Goal: Transaction & Acquisition: Purchase product/service

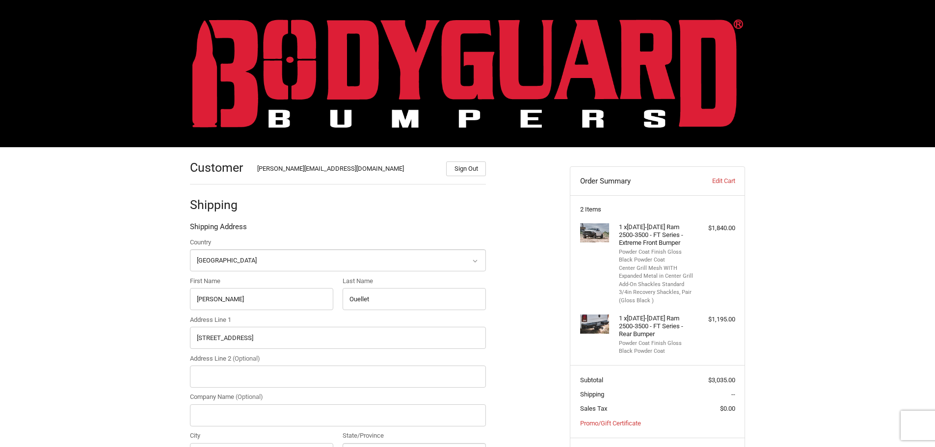
select select "US"
select select "CO"
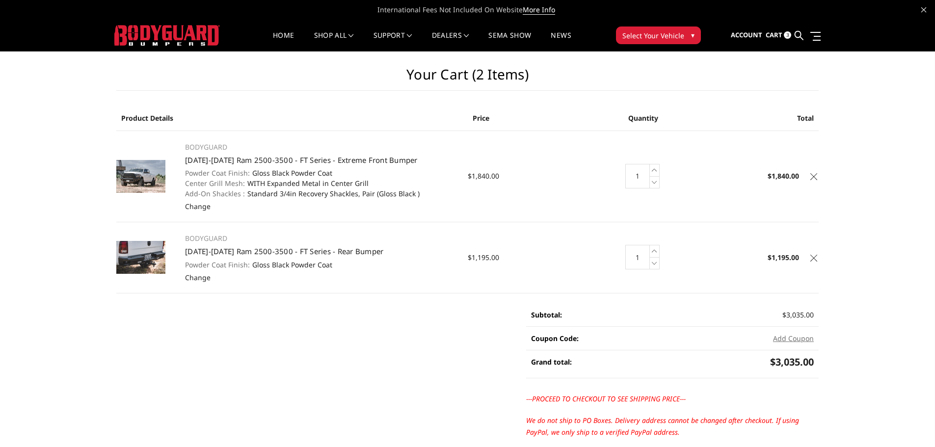
click at [817, 179] on icon at bounding box center [813, 176] width 7 height 7
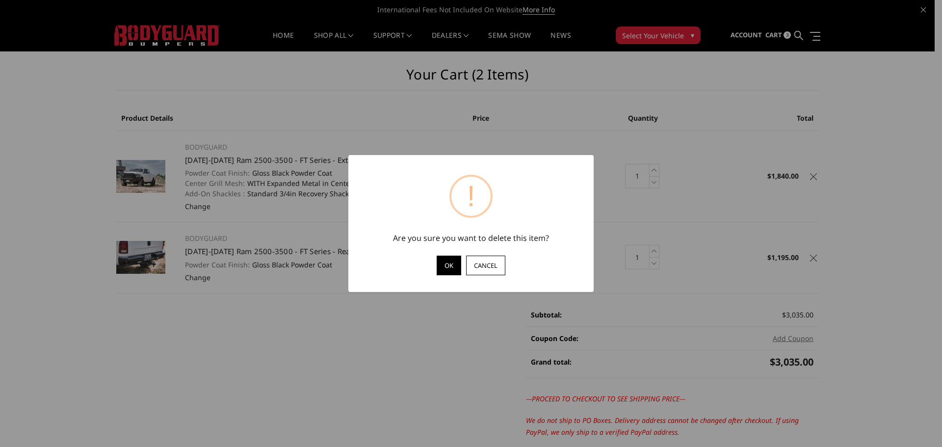
click at [446, 265] on button "OK" at bounding box center [449, 266] width 25 height 20
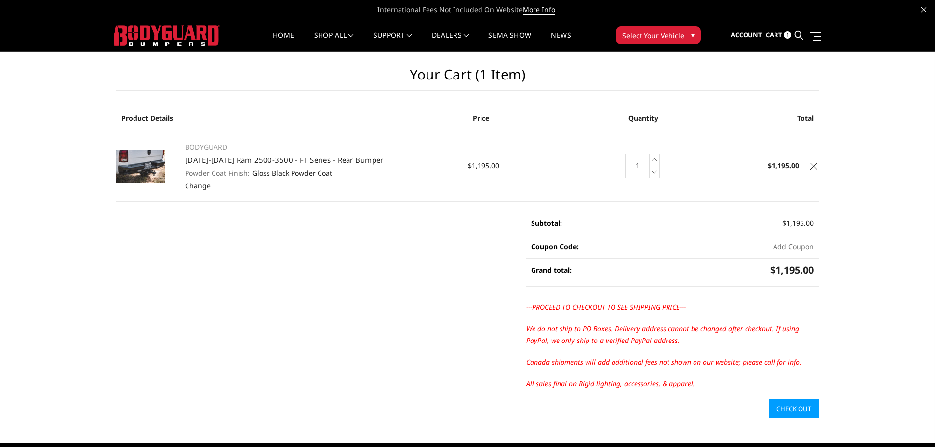
click at [817, 168] on icon at bounding box center [813, 166] width 7 height 7
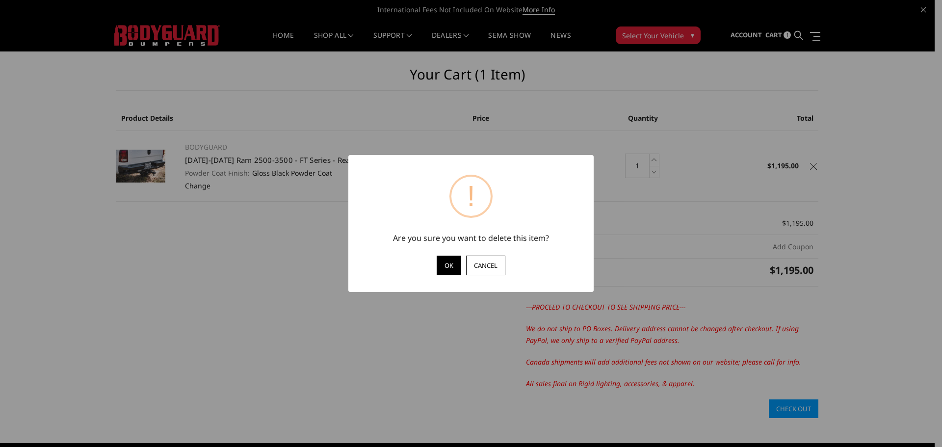
click at [444, 266] on button "OK" at bounding box center [449, 266] width 25 height 20
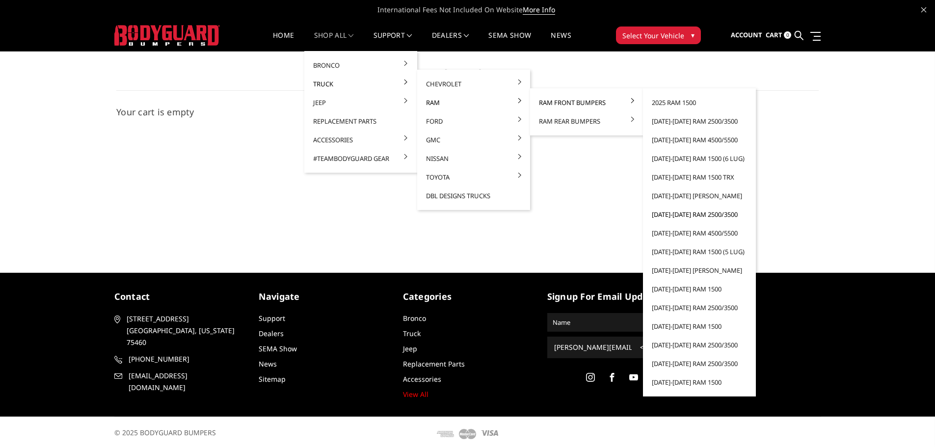
click at [714, 212] on link "[DATE]-[DATE] Ram 2500/3500" at bounding box center [699, 214] width 105 height 19
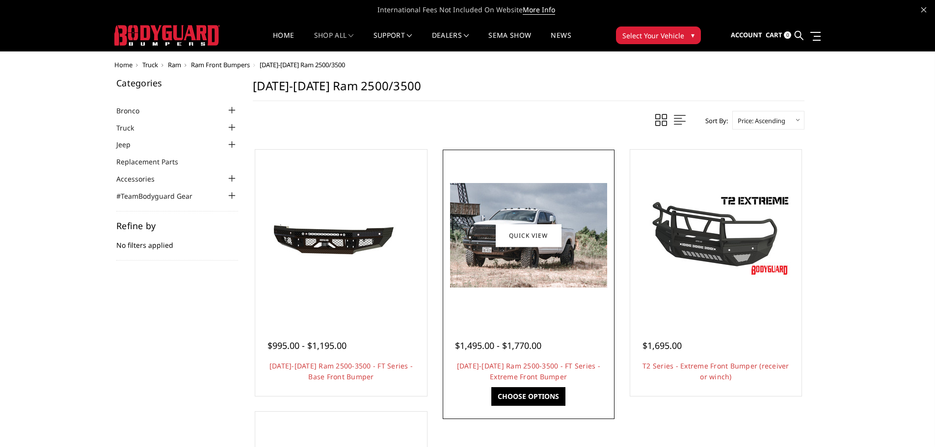
click at [543, 304] on div at bounding box center [528, 235] width 167 height 167
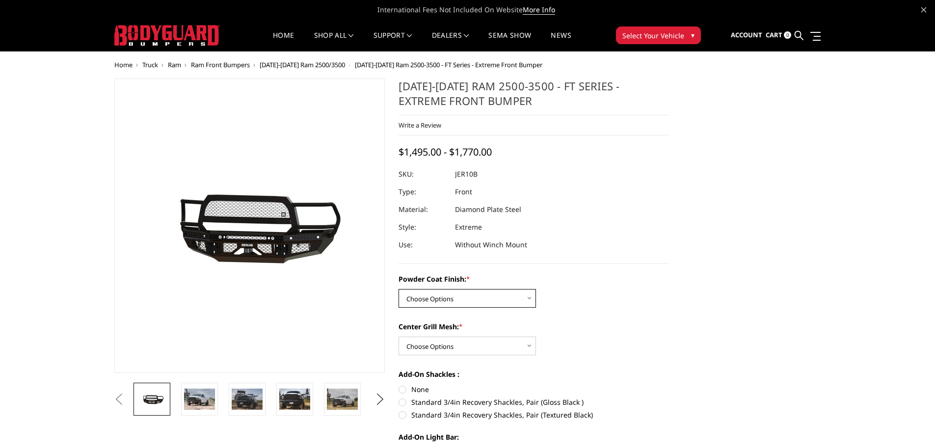
click at [500, 302] on select "Choose Options Bare Metal Gloss Black Powder Coat Textured Black Powder Coat" at bounding box center [466, 298] width 137 height 19
select select "3230"
click at [398, 289] on select "Choose Options Bare Metal Gloss Black Powder Coat Textured Black Powder Coat" at bounding box center [466, 298] width 137 height 19
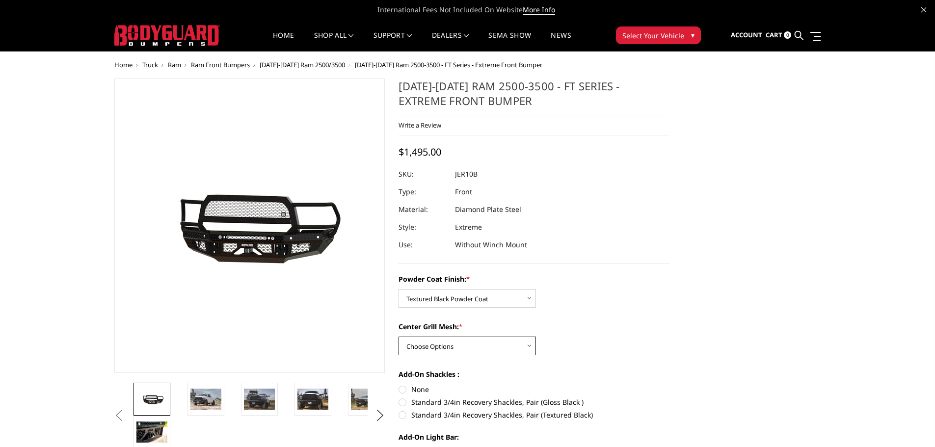
click at [507, 352] on select "Choose Options WITH Expanded Metal in Center Grill WITHOUT Expanded Metal in Ce…" at bounding box center [466, 346] width 137 height 19
select select "3231"
click at [398, 337] on select "Choose Options WITH Expanded Metal in Center Grill WITHOUT Expanded Metal in Ce…" at bounding box center [466, 346] width 137 height 19
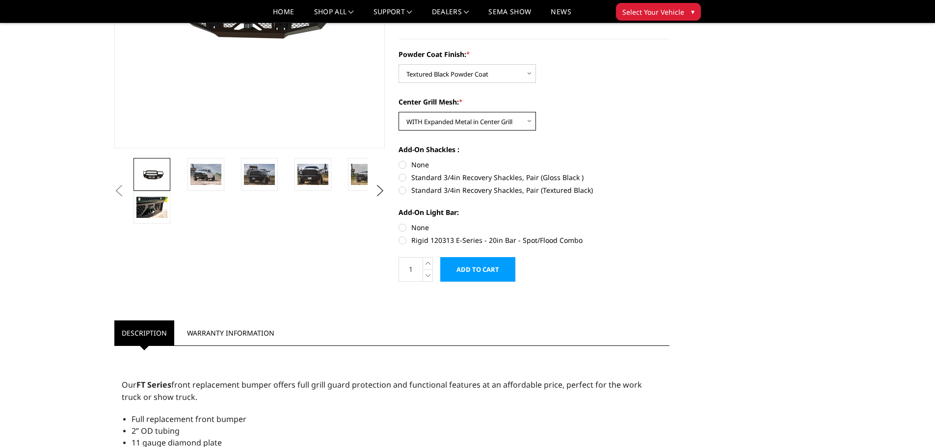
scroll to position [196, 0]
click at [405, 189] on label "Standard 3/4in Recovery Shackles, Pair (Textured Black)" at bounding box center [533, 190] width 271 height 10
click at [669, 172] on input "Standard 3/4in Recovery Shackles, Pair (Textured Black)" at bounding box center [669, 172] width 0 height 0
radio input "true"
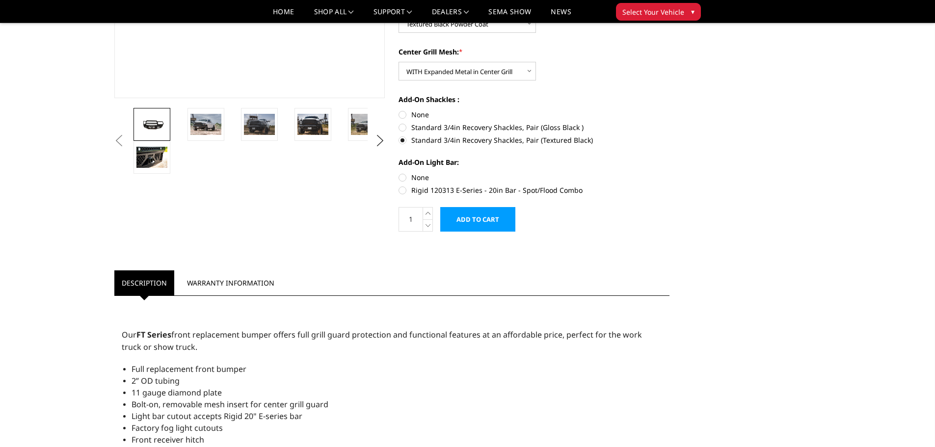
scroll to position [245, 0]
click at [495, 222] on input "Add to Cart" at bounding box center [477, 220] width 75 height 25
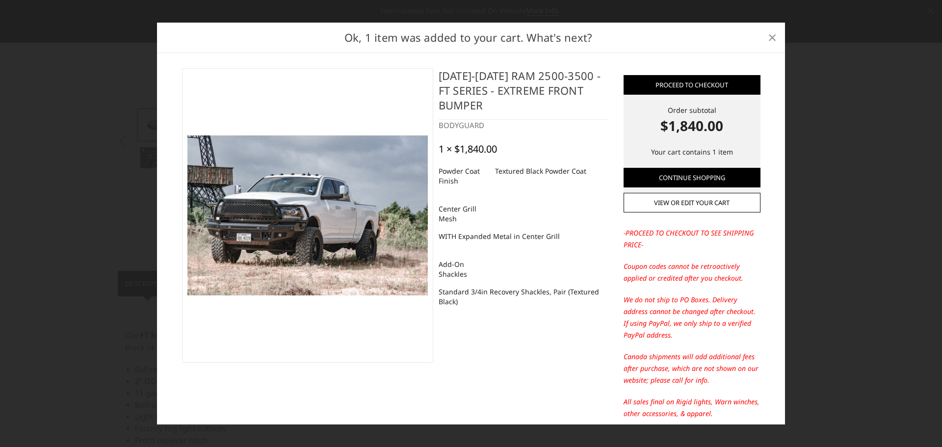
click at [770, 43] on span "×" at bounding box center [772, 37] width 9 height 21
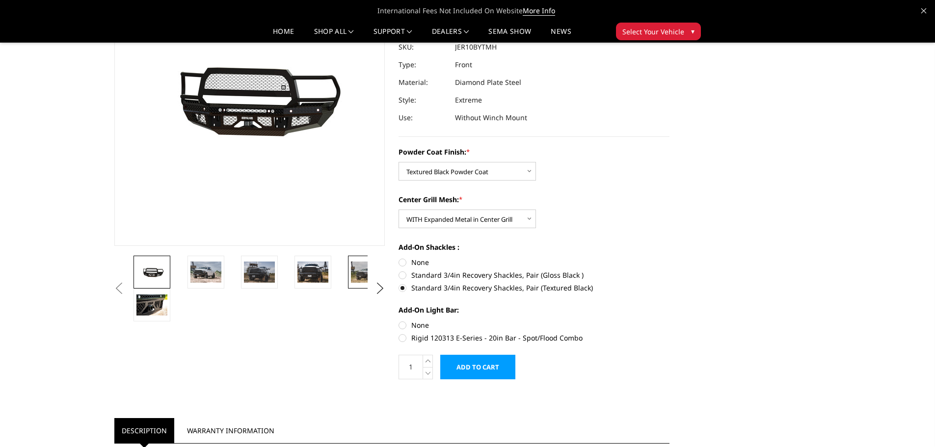
scroll to position [0, 0]
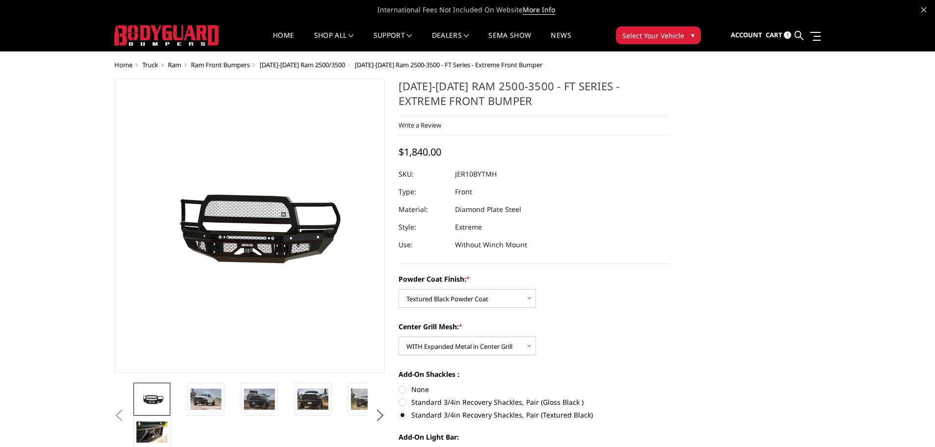
click at [306, 65] on span "2010-2018 Ram 2500/3500" at bounding box center [302, 64] width 85 height 9
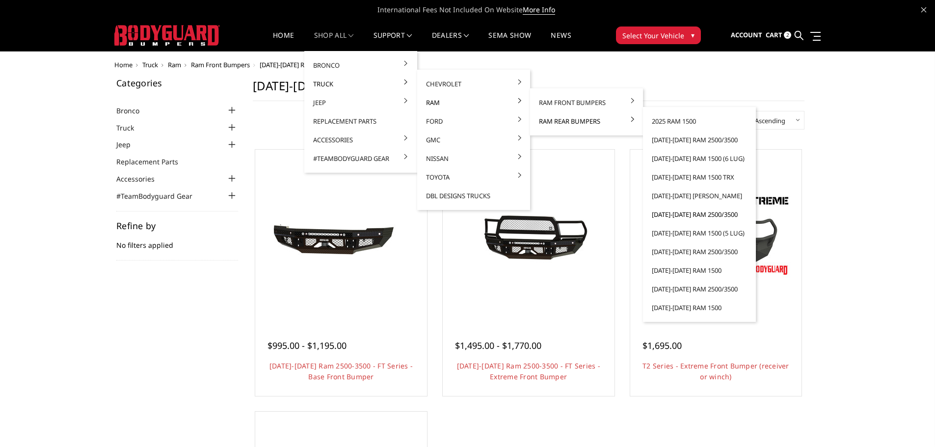
click at [698, 215] on link "2010-2018 Ram 2500/3500" at bounding box center [699, 214] width 105 height 19
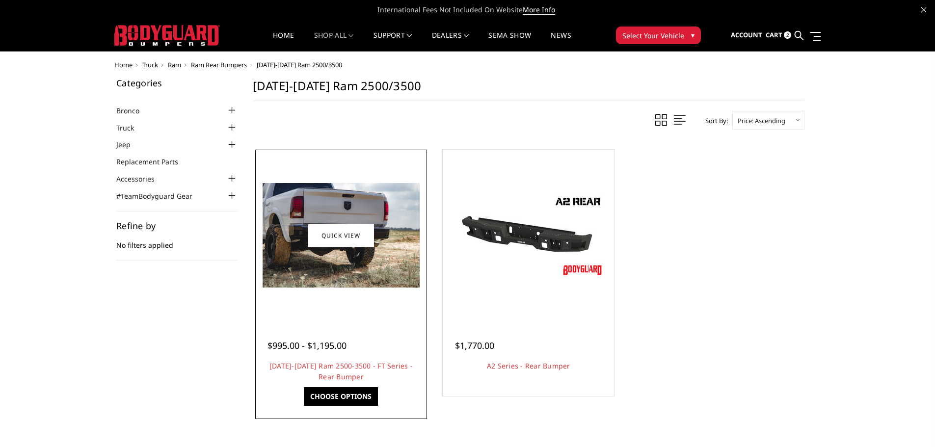
click at [316, 290] on div at bounding box center [341, 235] width 167 height 167
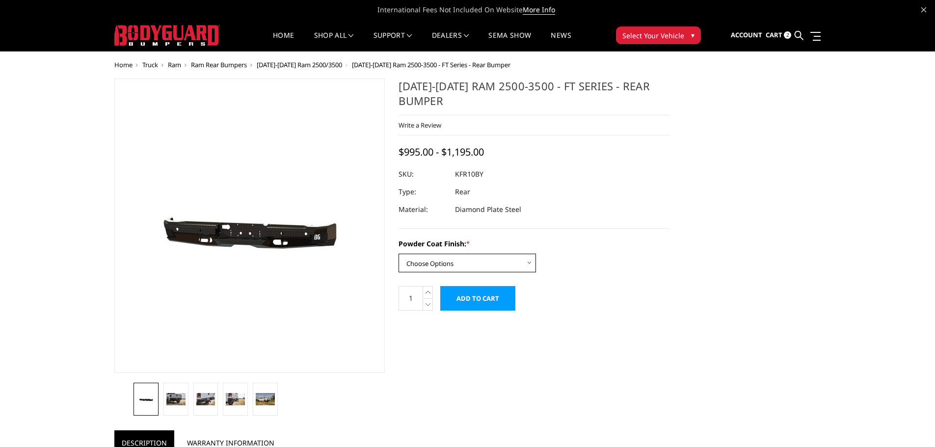
click at [416, 262] on select "Choose Options Bare Metal Gloss Black Powder Coat Textured Black Powder Coat" at bounding box center [466, 263] width 137 height 19
select select "3413"
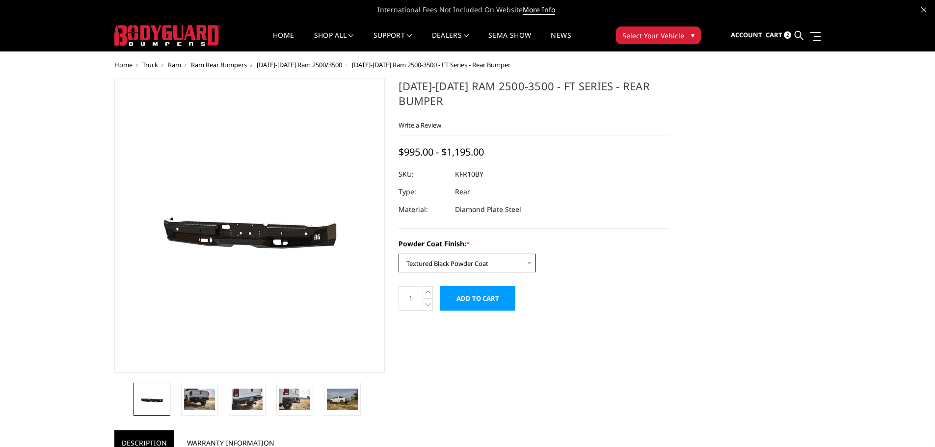
click at [398, 254] on select "Choose Options Bare Metal Gloss Black Powder Coat Textured Black Powder Coat" at bounding box center [466, 263] width 137 height 19
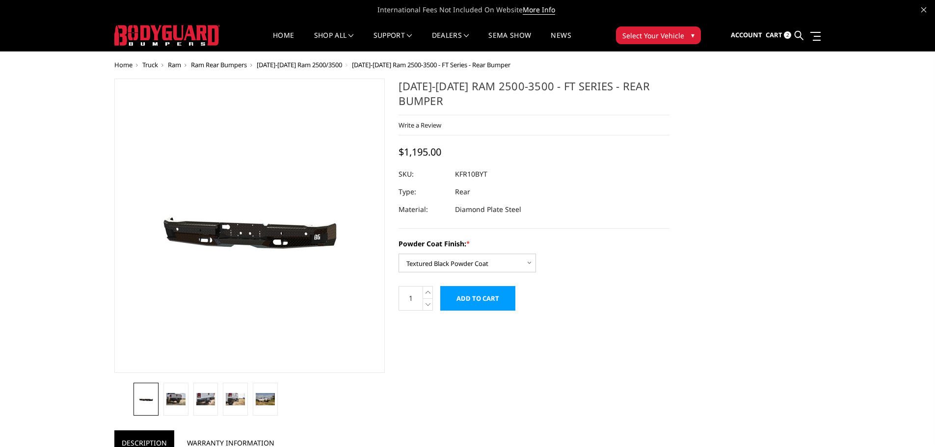
click at [496, 299] on input "Add to Cart" at bounding box center [477, 298] width 75 height 25
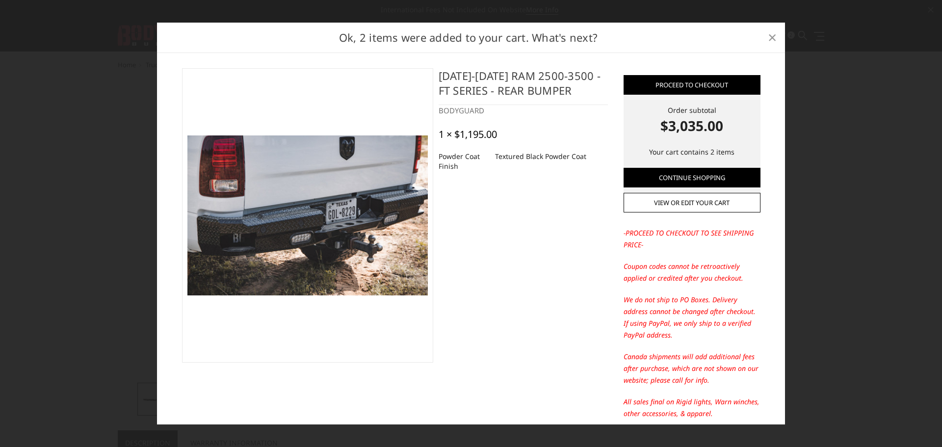
click at [775, 36] on span "×" at bounding box center [772, 37] width 9 height 21
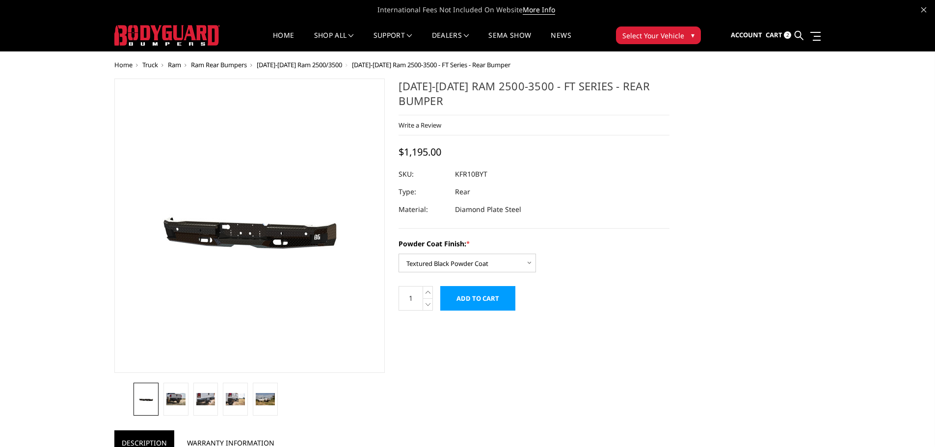
click at [788, 34] on span "2" at bounding box center [787, 34] width 7 height 7
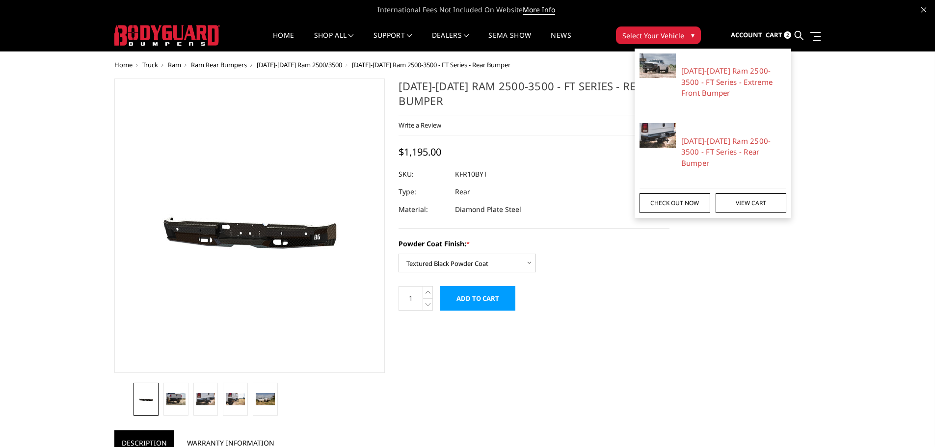
click at [689, 198] on link "Check out now" at bounding box center [674, 203] width 71 height 20
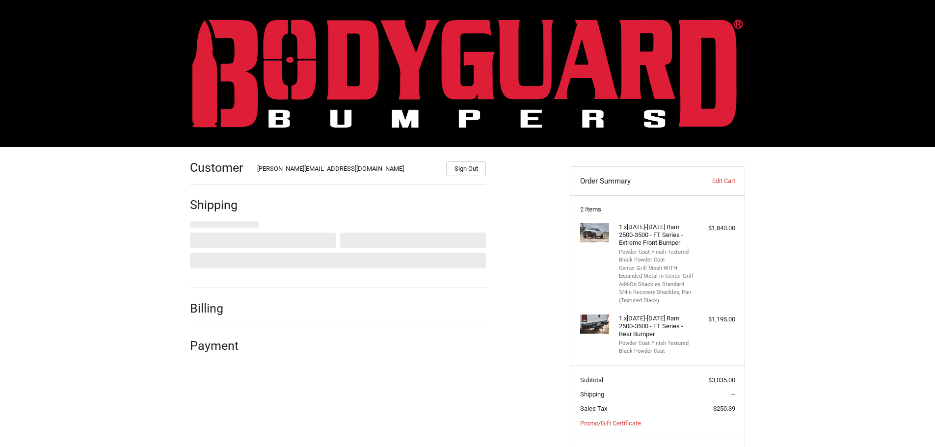
select select "US"
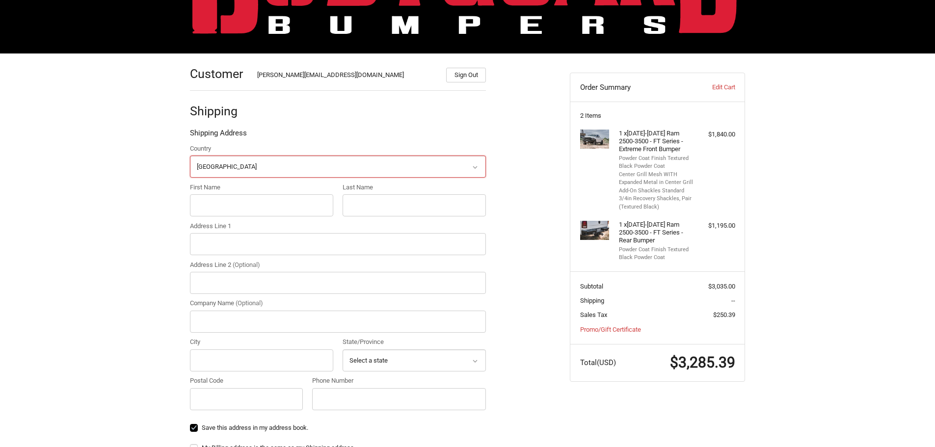
scroll to position [95, 0]
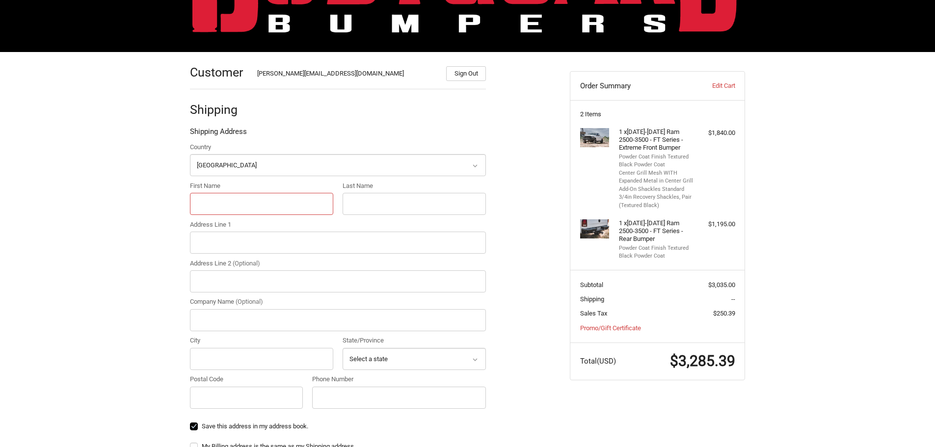
click at [247, 205] on input "First Name" at bounding box center [261, 204] width 143 height 22
type input "Alexandre"
type input "Ouellet"
type input "3005 Royal Pine Dr."
type input "Colorado Springs"
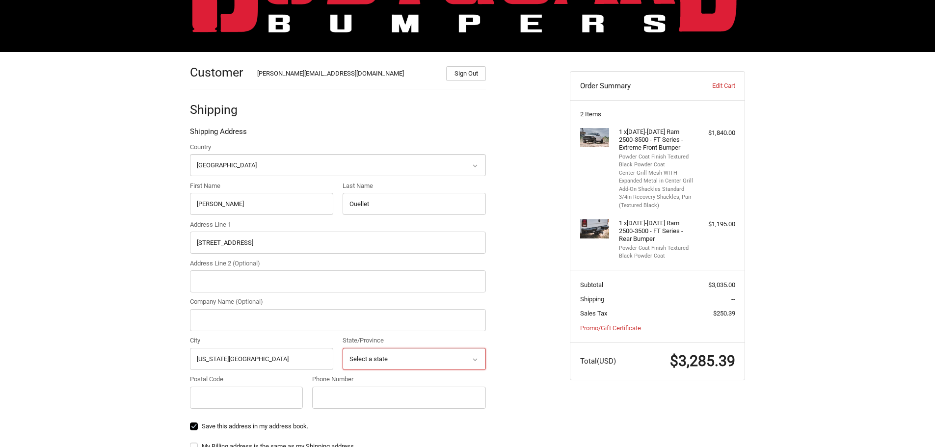
select select "CO"
type input "80920"
type input "3155271495"
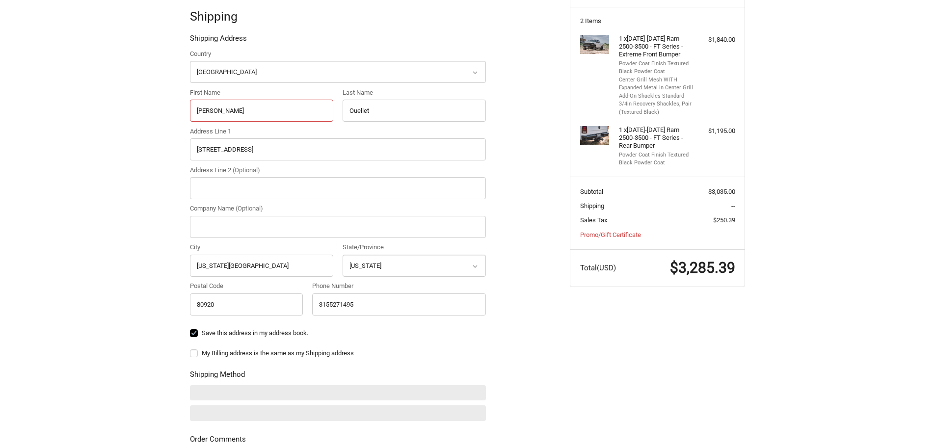
scroll to position [242, 0]
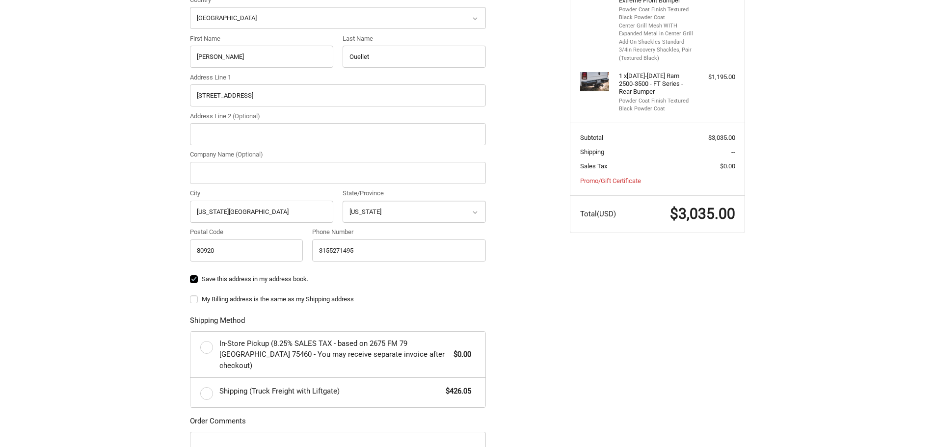
click at [192, 299] on label "My Billing address is the same as my Shipping address" at bounding box center [338, 299] width 296 height 8
click at [190, 295] on input "My Billing address is the same as my Shipping address" at bounding box center [190, 294] width 0 height 0
checkbox input "true"
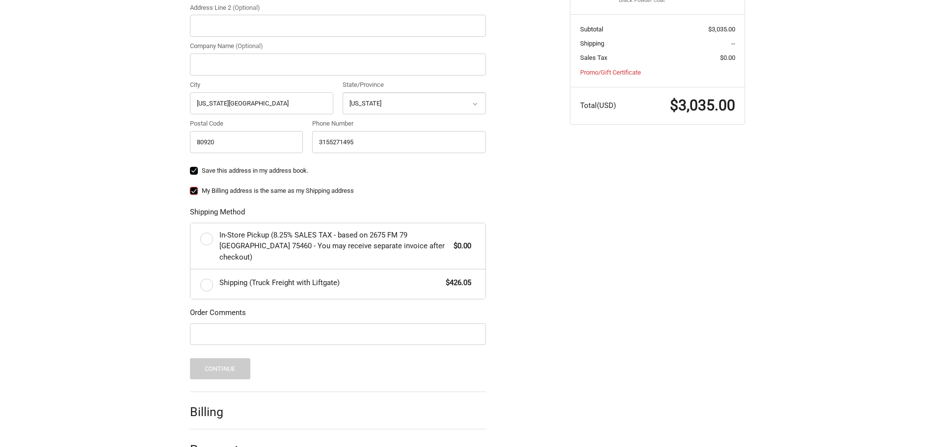
scroll to position [369, 0]
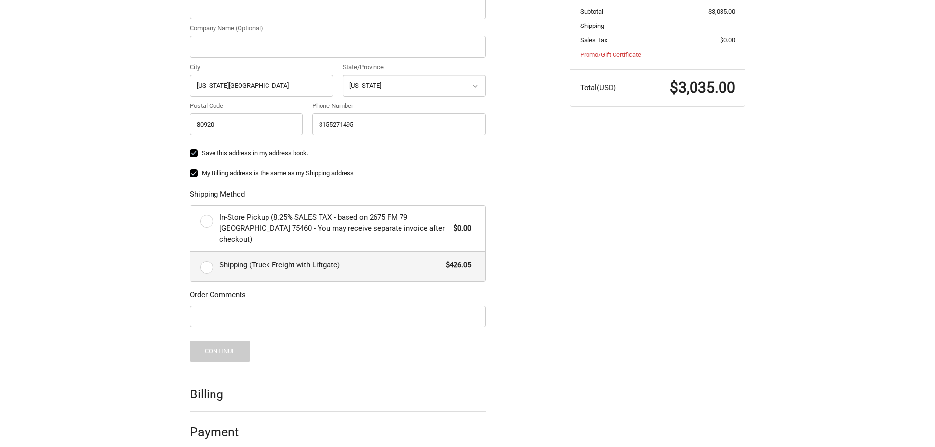
click at [205, 261] on label "Shipping (Truck Freight with Liftgate) $426.05" at bounding box center [337, 266] width 295 height 29
click at [191, 252] on input "Shipping (Truck Freight with Liftgate) $426.05" at bounding box center [190, 252] width 0 height 0
radio input "true"
click at [232, 344] on button "Continue" at bounding box center [220, 351] width 60 height 21
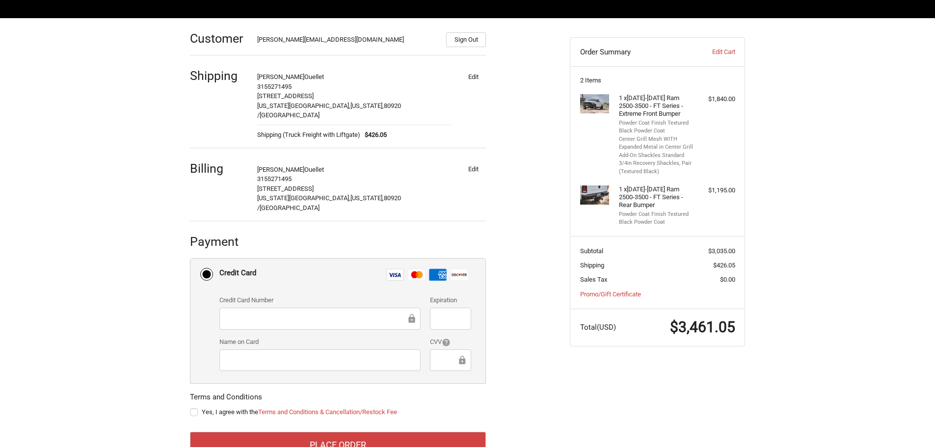
scroll to position [143, 0]
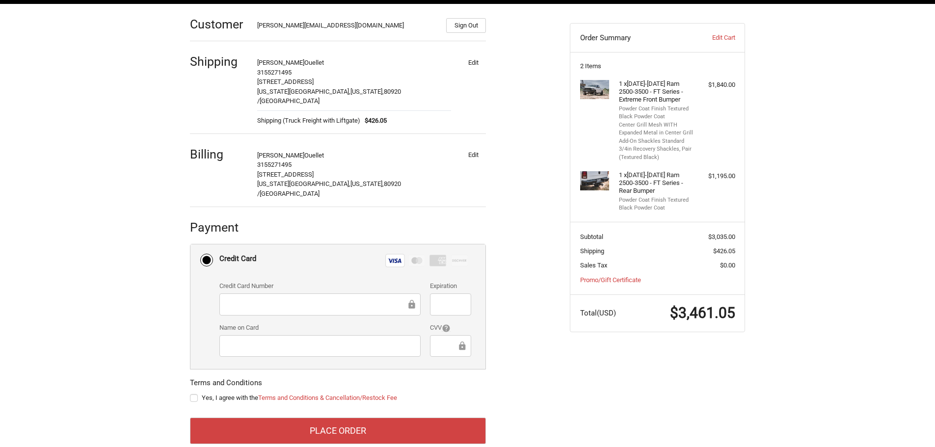
click at [435, 293] on div at bounding box center [450, 304] width 41 height 22
click at [192, 394] on label "Yes, I agree with the Terms and Conditions & Cancellation/Restock Fee" at bounding box center [338, 398] width 296 height 8
click at [190, 393] on input "Yes, I agree with the Terms and Conditions & Cancellation/Restock Fee" at bounding box center [190, 393] width 0 height 0
checkbox input "true"
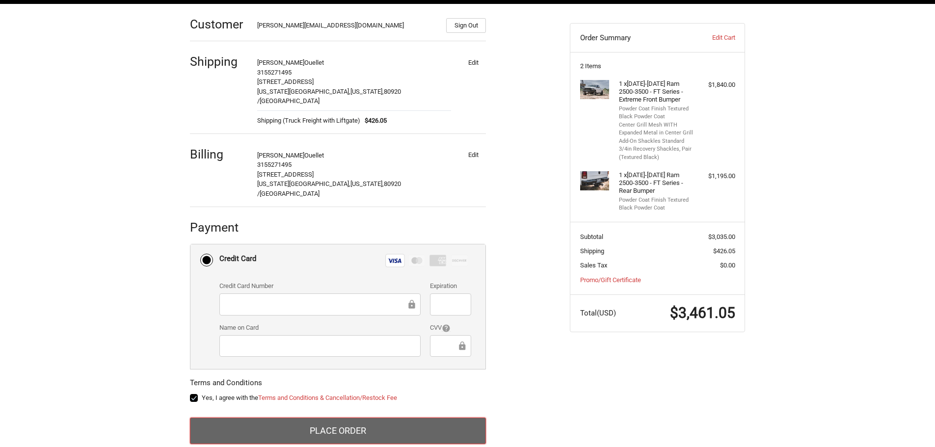
click at [348, 418] on button "Place Order" at bounding box center [338, 431] width 296 height 27
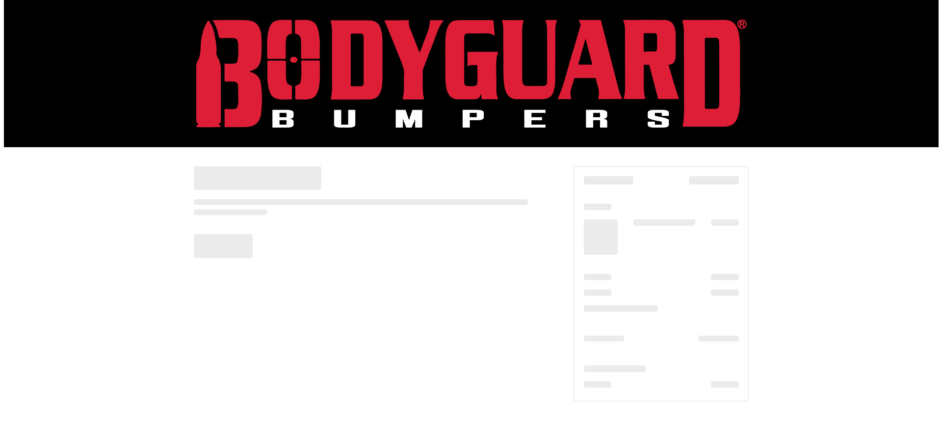
scroll to position [0, 0]
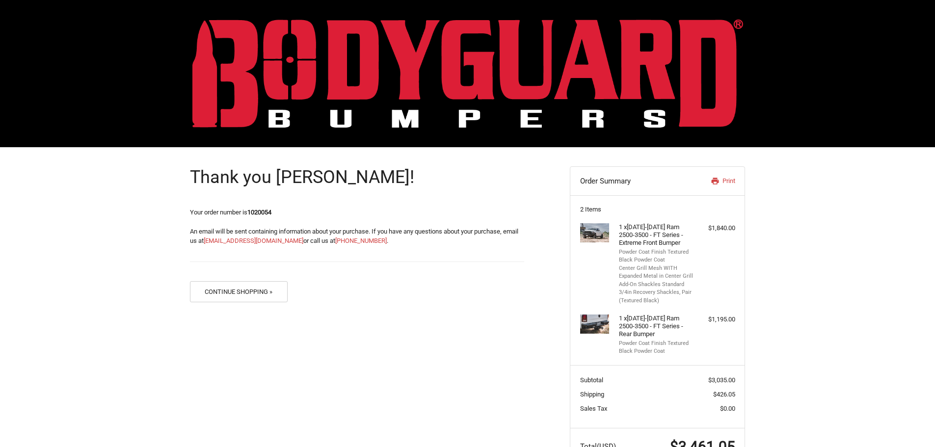
scroll to position [38, 0]
